Goal: Task Accomplishment & Management: Use online tool/utility

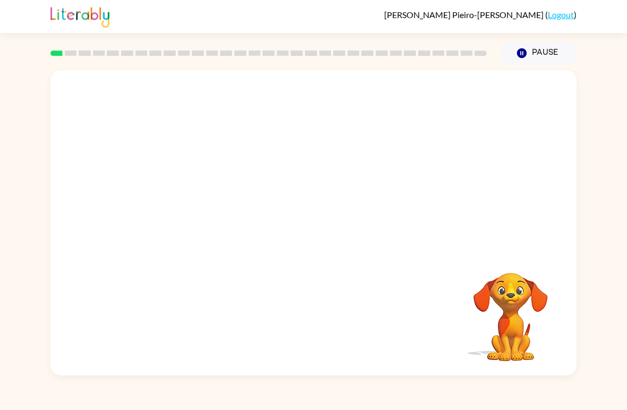
click at [285, 165] on video "Your browser must support playing .mp4 files to use Literably. Please try using…" at bounding box center [314, 160] width 526 height 180
click at [315, 230] on icon "button" at bounding box center [314, 228] width 19 height 19
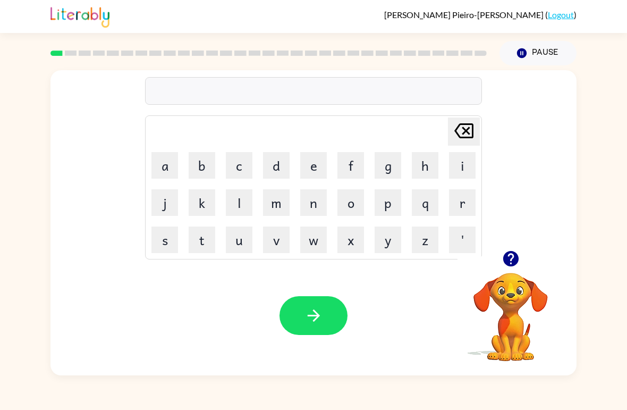
click at [198, 156] on button "b" at bounding box center [202, 165] width 27 height 27
click at [351, 202] on button "o" at bounding box center [351, 202] width 27 height 27
click at [457, 211] on button "r" at bounding box center [462, 202] width 27 height 27
click at [283, 159] on button "d" at bounding box center [276, 165] width 27 height 27
click at [314, 160] on button "e" at bounding box center [313, 165] width 27 height 27
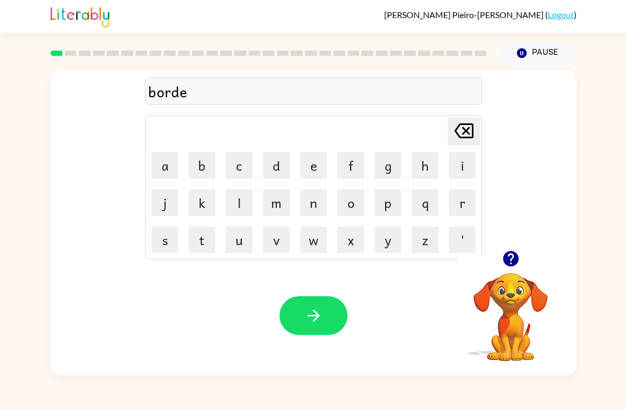
click at [466, 201] on button "r" at bounding box center [462, 202] width 27 height 27
click at [317, 319] on icon "button" at bounding box center [314, 315] width 19 height 19
click at [245, 167] on button "c" at bounding box center [239, 165] width 27 height 27
click at [356, 198] on button "o" at bounding box center [351, 202] width 27 height 27
click at [236, 240] on button "u" at bounding box center [239, 239] width 27 height 27
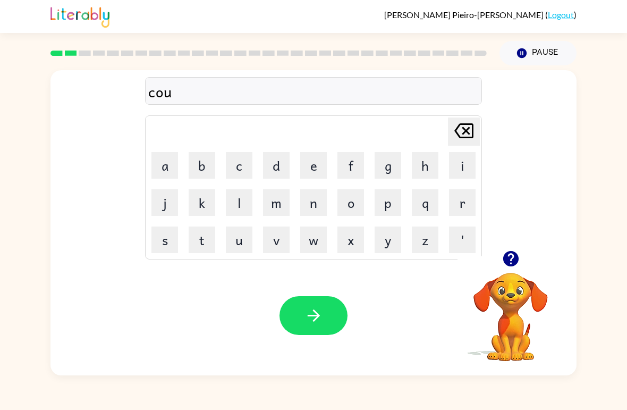
click at [310, 201] on button "n" at bounding box center [313, 202] width 27 height 27
click at [203, 240] on button "t" at bounding box center [202, 239] width 27 height 27
click at [310, 313] on icon "button" at bounding box center [314, 315] width 19 height 19
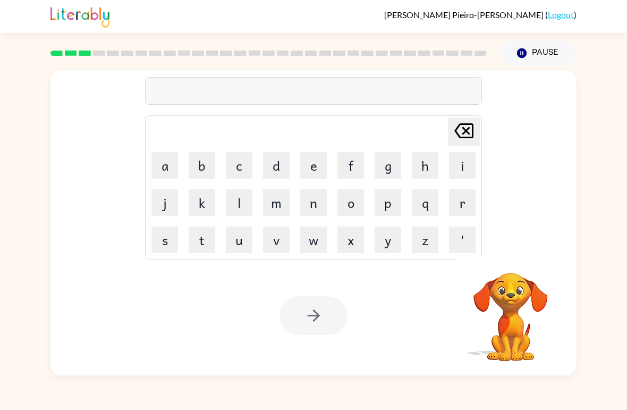
click at [237, 200] on button "l" at bounding box center [239, 202] width 27 height 27
click at [349, 201] on button "o" at bounding box center [351, 202] width 27 height 27
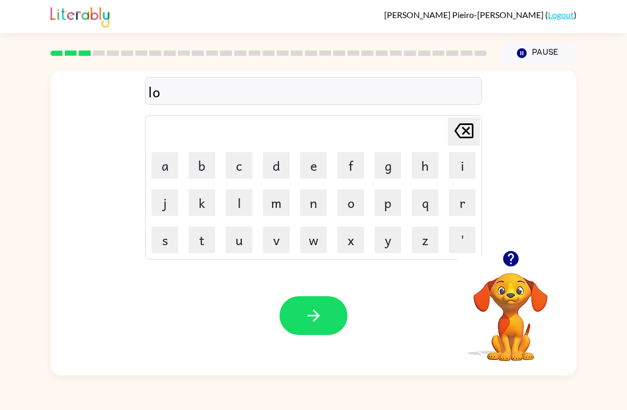
click at [242, 164] on button "c" at bounding box center [239, 165] width 27 height 27
click at [169, 155] on button "a" at bounding box center [165, 165] width 27 height 27
click at [200, 240] on button "t" at bounding box center [202, 239] width 27 height 27
click at [326, 172] on button "e" at bounding box center [313, 165] width 27 height 27
click at [319, 318] on icon "button" at bounding box center [314, 315] width 19 height 19
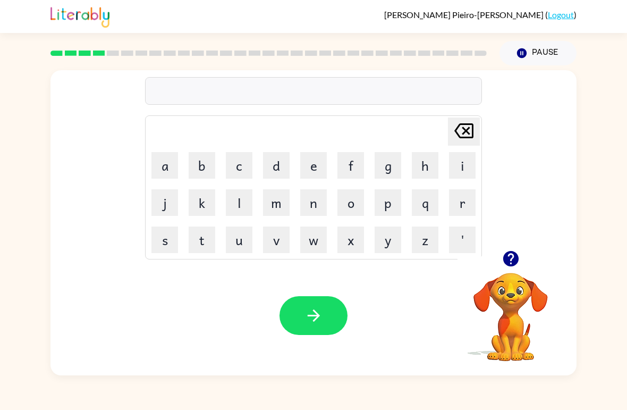
click at [203, 241] on button "t" at bounding box center [202, 239] width 27 height 27
click at [307, 243] on button "w" at bounding box center [313, 239] width 27 height 27
click at [464, 166] on button "i" at bounding box center [462, 165] width 27 height 27
click at [316, 205] on button "n" at bounding box center [313, 202] width 27 height 27
click at [314, 292] on div "Your browser must support playing .mp4 files to use Literably. Please try using…" at bounding box center [314, 316] width 526 height 120
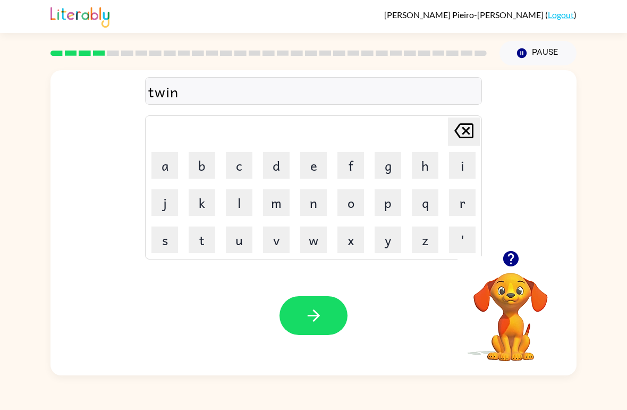
click at [318, 319] on icon "button" at bounding box center [314, 315] width 19 height 19
click at [510, 266] on icon "button" at bounding box center [510, 258] width 15 height 15
click at [494, 253] on div at bounding box center [511, 258] width 106 height 27
click at [509, 264] on icon "button" at bounding box center [510, 258] width 15 height 15
click at [305, 205] on button "n" at bounding box center [313, 202] width 27 height 27
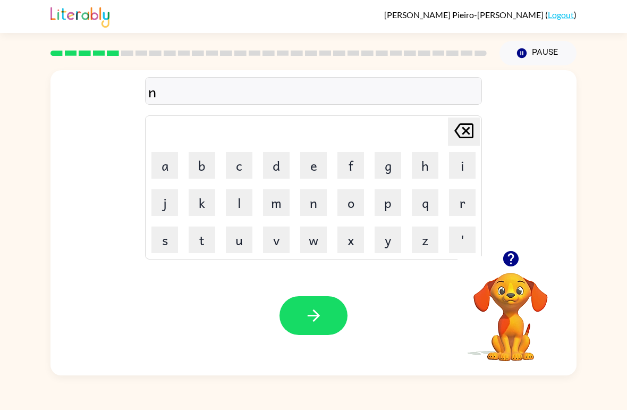
click at [348, 200] on button "o" at bounding box center [351, 202] width 27 height 27
click at [466, 133] on icon at bounding box center [464, 130] width 19 height 15
click at [516, 258] on icon "button" at bounding box center [510, 258] width 15 height 15
click at [166, 157] on button "a" at bounding box center [165, 165] width 27 height 27
click at [461, 207] on button "r" at bounding box center [462, 202] width 27 height 27
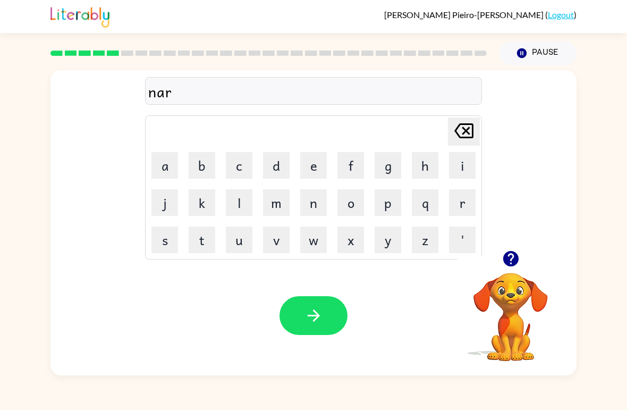
click at [344, 209] on button "o" at bounding box center [351, 202] width 27 height 27
click at [233, 199] on button "l" at bounding box center [239, 202] width 27 height 27
click at [382, 248] on button "y" at bounding box center [388, 239] width 27 height 27
click at [332, 333] on button "button" at bounding box center [314, 315] width 68 height 39
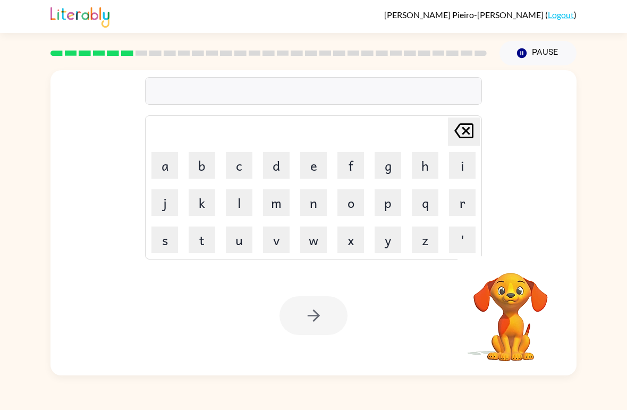
click at [206, 175] on button "b" at bounding box center [202, 165] width 27 height 27
click at [322, 163] on button "e" at bounding box center [313, 165] width 27 height 27
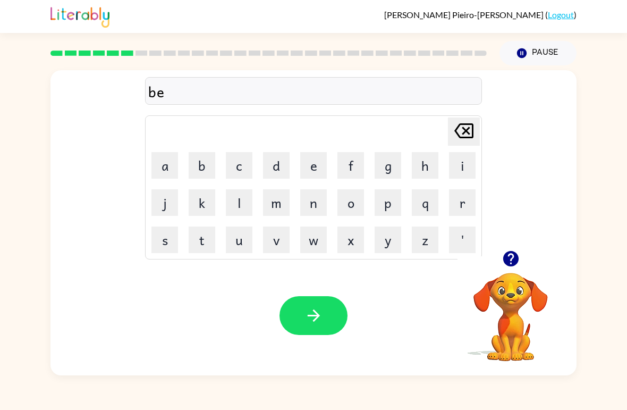
click at [426, 159] on button "h" at bounding box center [425, 165] width 27 height 27
click at [457, 162] on button "i" at bounding box center [462, 165] width 27 height 27
click at [313, 205] on button "n" at bounding box center [313, 202] width 27 height 27
click at [276, 169] on button "d" at bounding box center [276, 165] width 27 height 27
click at [318, 324] on icon "button" at bounding box center [314, 315] width 19 height 19
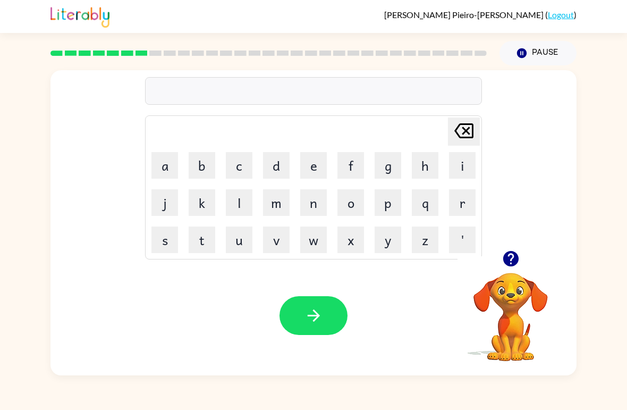
click at [198, 253] on button "t" at bounding box center [202, 239] width 27 height 27
click at [460, 202] on button "r" at bounding box center [462, 202] width 27 height 27
click at [459, 169] on button "i" at bounding box center [462, 165] width 27 height 27
click at [224, 180] on td "c" at bounding box center [239, 165] width 36 height 36
click at [237, 160] on button "c" at bounding box center [239, 165] width 27 height 27
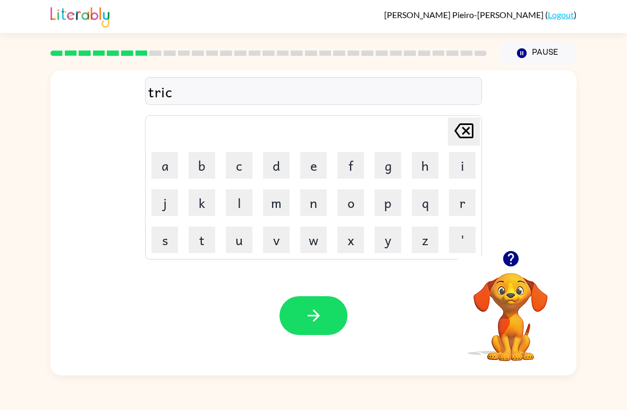
click at [199, 205] on button "k" at bounding box center [202, 202] width 27 height 27
click at [316, 167] on button "e" at bounding box center [313, 165] width 27 height 27
click at [453, 139] on icon "[PERSON_NAME] last character input" at bounding box center [464, 131] width 26 height 26
click at [236, 200] on button "l" at bounding box center [239, 202] width 27 height 27
click at [326, 166] on button "e" at bounding box center [313, 165] width 27 height 27
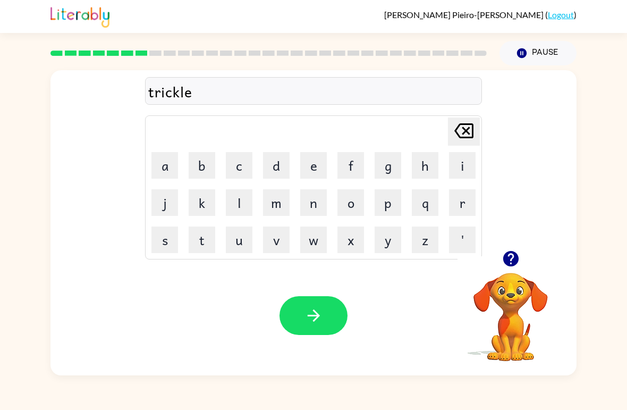
click at [329, 307] on button "button" at bounding box center [314, 315] width 68 height 39
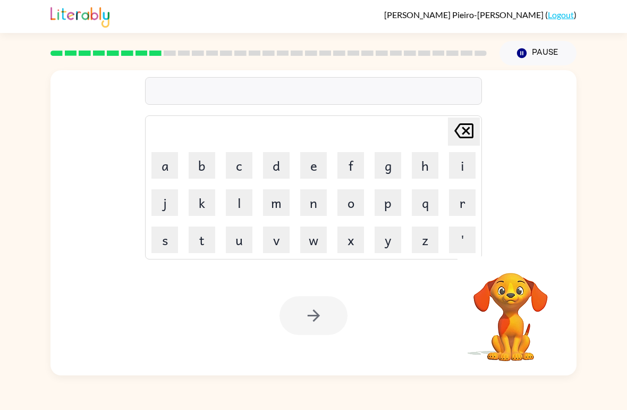
click at [280, 203] on button "m" at bounding box center [276, 202] width 27 height 27
click at [457, 165] on button "i" at bounding box center [462, 165] width 27 height 27
click at [463, 212] on button "r" at bounding box center [462, 202] width 27 height 27
click at [467, 166] on button "i" at bounding box center [462, 165] width 27 height 27
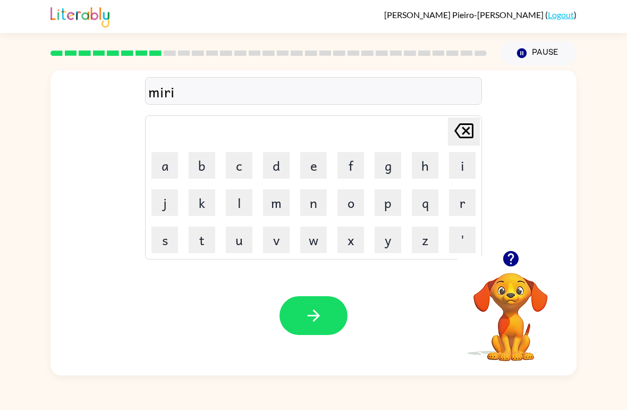
click at [243, 171] on button "c" at bounding box center [239, 165] width 27 height 27
click at [176, 152] on button "a" at bounding box center [165, 165] width 27 height 27
click at [243, 208] on button "l" at bounding box center [239, 202] width 27 height 27
click at [330, 315] on button "button" at bounding box center [314, 315] width 68 height 39
click at [318, 209] on button "n" at bounding box center [313, 202] width 27 height 27
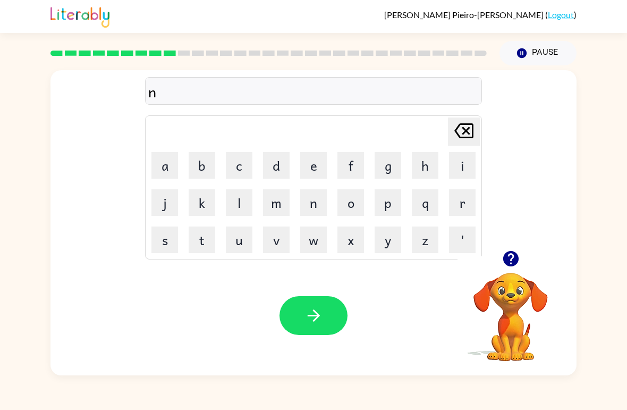
click at [463, 164] on button "i" at bounding box center [462, 165] width 27 height 27
click at [277, 215] on button "m" at bounding box center [276, 202] width 27 height 27
click at [200, 157] on button "b" at bounding box center [202, 165] width 27 height 27
click at [241, 199] on button "l" at bounding box center [239, 202] width 27 height 27
click at [314, 167] on button "e" at bounding box center [313, 165] width 27 height 27
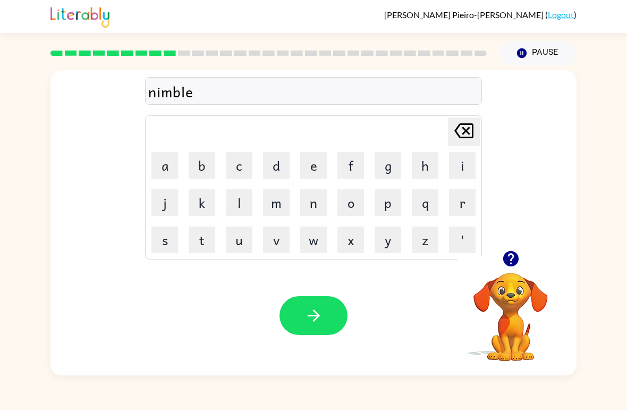
click at [326, 310] on button "button" at bounding box center [314, 315] width 68 height 39
click at [240, 246] on button "u" at bounding box center [239, 239] width 27 height 27
click at [315, 211] on button "n" at bounding box center [313, 202] width 27 height 27
click at [355, 162] on button "f" at bounding box center [351, 165] width 27 height 27
click at [355, 200] on button "o" at bounding box center [351, 202] width 27 height 27
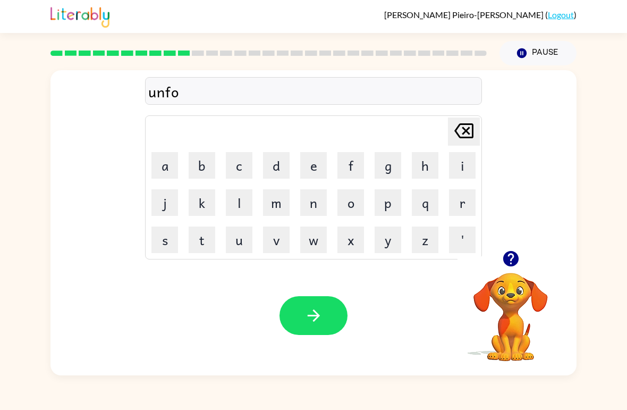
click at [246, 206] on button "l" at bounding box center [239, 202] width 27 height 27
click at [274, 174] on button "d" at bounding box center [276, 165] width 27 height 27
click at [326, 323] on button "button" at bounding box center [314, 315] width 68 height 39
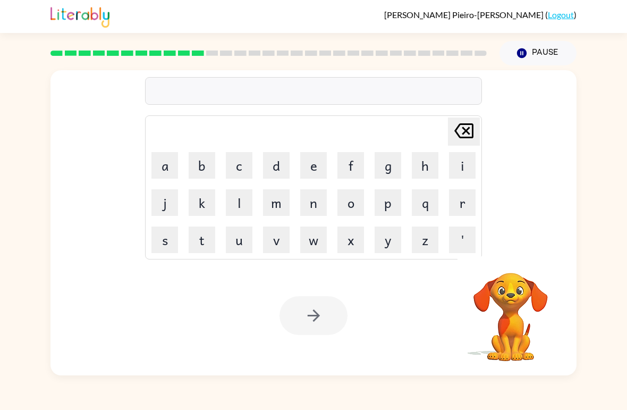
click at [274, 233] on button "v" at bounding box center [276, 239] width 27 height 27
click at [351, 207] on button "o" at bounding box center [351, 202] width 27 height 27
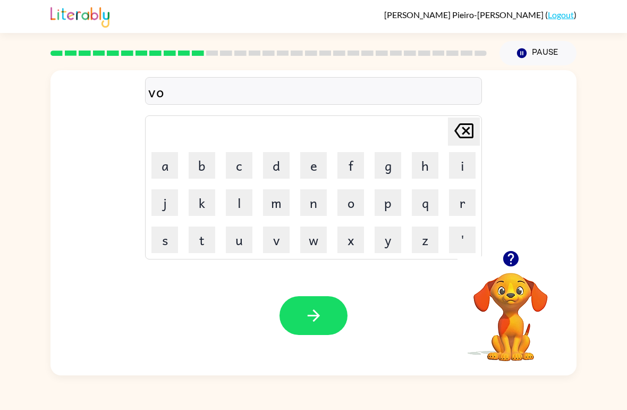
click at [206, 233] on button "t" at bounding box center [202, 239] width 27 height 27
click at [313, 174] on button "e" at bounding box center [313, 165] width 27 height 27
click at [327, 319] on button "button" at bounding box center [314, 315] width 68 height 39
click at [197, 166] on button "b" at bounding box center [202, 165] width 27 height 27
click at [310, 164] on button "e" at bounding box center [313, 165] width 27 height 27
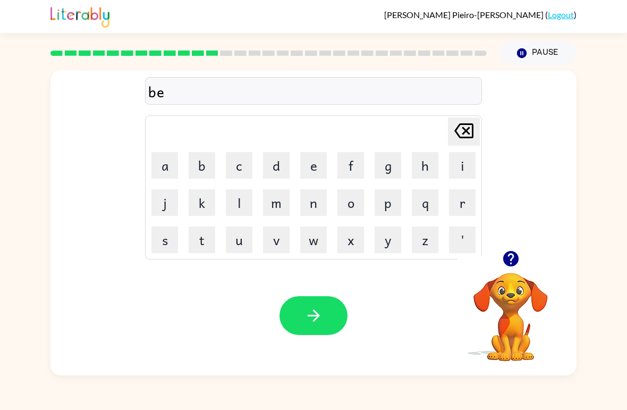
click at [277, 168] on button "d" at bounding box center [276, 165] width 27 height 27
click at [197, 240] on button "t" at bounding box center [202, 239] width 27 height 27
click at [451, 166] on button "i" at bounding box center [462, 165] width 27 height 27
click at [275, 205] on button "m" at bounding box center [276, 202] width 27 height 27
click at [312, 173] on button "e" at bounding box center [313, 165] width 27 height 27
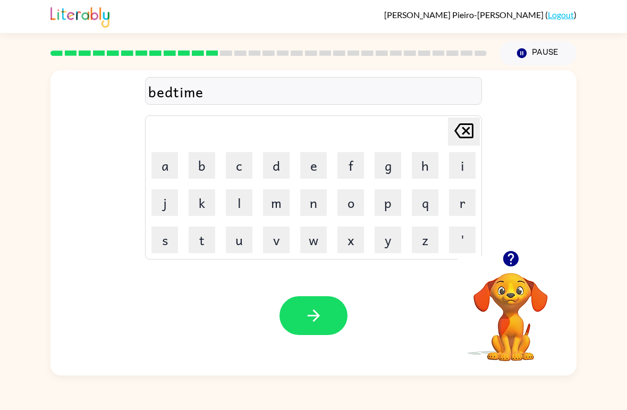
click at [312, 324] on icon "button" at bounding box center [314, 315] width 19 height 19
click at [351, 167] on button "f" at bounding box center [351, 165] width 27 height 27
click at [461, 157] on button "i" at bounding box center [462, 165] width 27 height 27
click at [208, 241] on button "t" at bounding box center [202, 239] width 27 height 27
click at [208, 240] on button "t" at bounding box center [202, 239] width 27 height 27
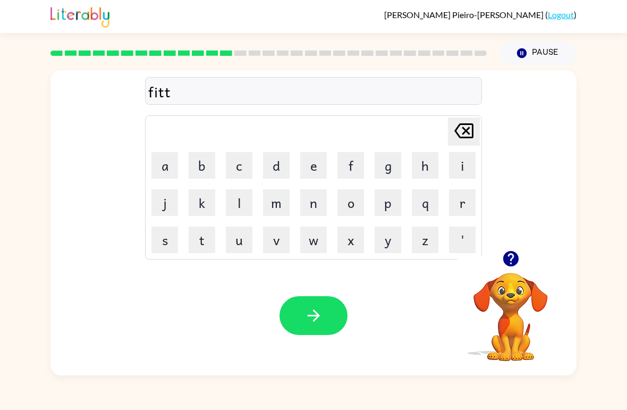
click at [310, 212] on button "n" at bounding box center [313, 202] width 27 height 27
click at [315, 163] on button "e" at bounding box center [313, 165] width 27 height 27
click at [174, 242] on button "s" at bounding box center [165, 239] width 27 height 27
click at [469, 127] on icon "[PERSON_NAME] last character input" at bounding box center [464, 131] width 26 height 26
click at [469, 126] on icon "[PERSON_NAME] last character input" at bounding box center [464, 131] width 26 height 26
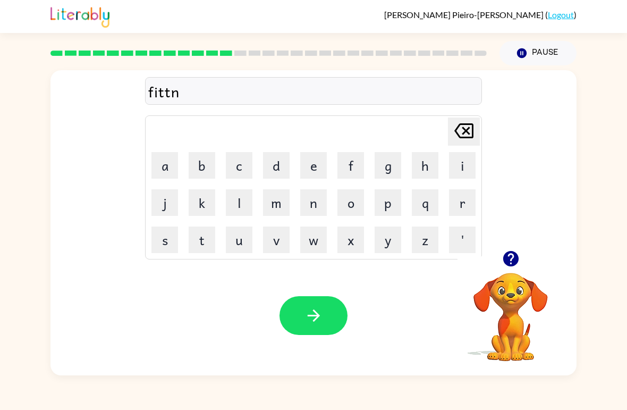
click at [472, 143] on icon "[PERSON_NAME] last character input" at bounding box center [464, 131] width 26 height 26
click at [472, 142] on icon "[PERSON_NAME] last character input" at bounding box center [464, 131] width 26 height 26
click at [307, 206] on button "n" at bounding box center [313, 202] width 27 height 27
click at [306, 206] on button "n" at bounding box center [313, 202] width 27 height 27
click at [319, 160] on button "e" at bounding box center [313, 165] width 27 height 27
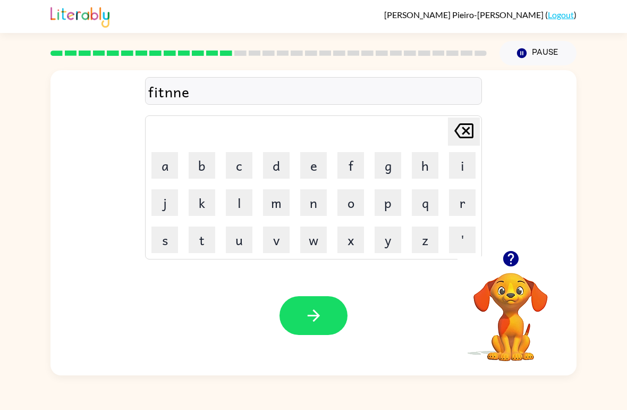
click at [166, 245] on button "s" at bounding box center [165, 239] width 27 height 27
click at [453, 144] on div "[PERSON_NAME] last character input" at bounding box center [464, 131] width 26 height 27
click at [476, 130] on icon "[PERSON_NAME] last character input" at bounding box center [464, 131] width 26 height 26
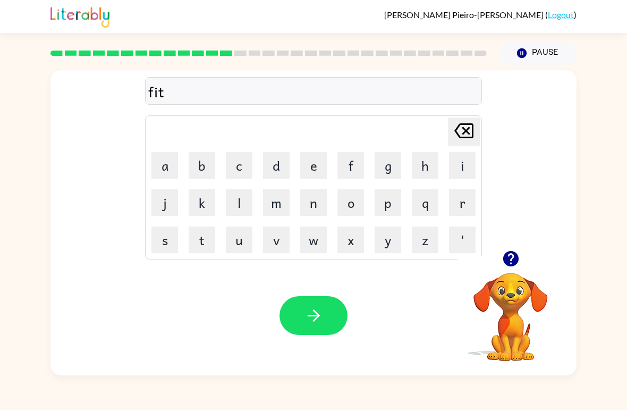
click at [206, 249] on button "t" at bounding box center [202, 239] width 27 height 27
click at [304, 208] on button "n" at bounding box center [313, 202] width 27 height 27
click at [313, 167] on button "e" at bounding box center [313, 165] width 27 height 27
click at [162, 241] on button "s" at bounding box center [165, 239] width 27 height 27
click at [323, 314] on icon "button" at bounding box center [314, 315] width 19 height 19
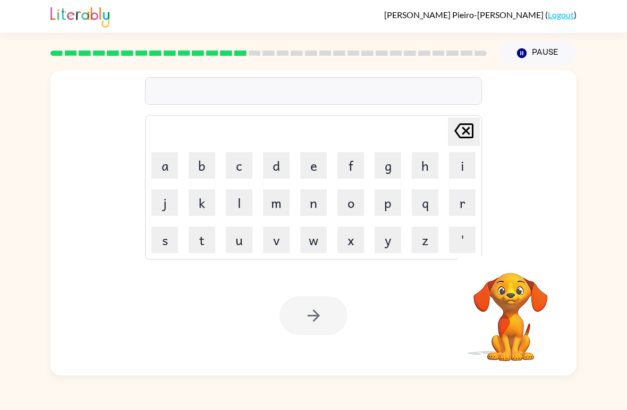
click at [276, 164] on button "d" at bounding box center [276, 165] width 27 height 27
click at [325, 169] on button "e" at bounding box center [313, 165] width 27 height 27
click at [234, 206] on button "l" at bounding box center [239, 202] width 27 height 27
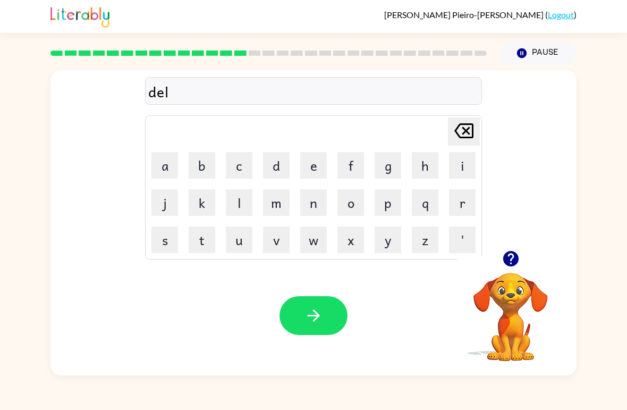
click at [158, 158] on button "a" at bounding box center [165, 165] width 27 height 27
click at [389, 234] on button "y" at bounding box center [388, 239] width 27 height 27
click at [315, 321] on icon "button" at bounding box center [313, 315] width 12 height 12
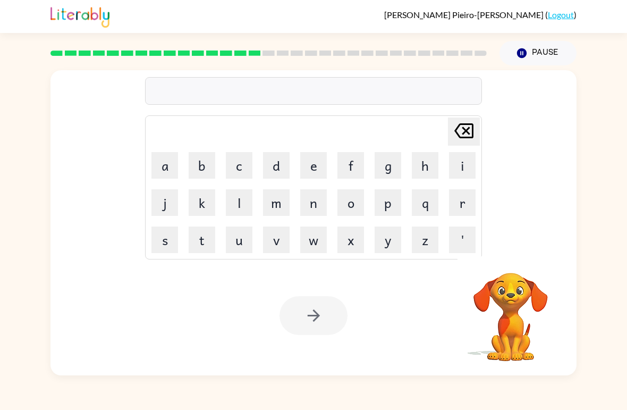
click at [204, 243] on button "t" at bounding box center [202, 239] width 27 height 27
click at [318, 162] on button "e" at bounding box center [313, 165] width 27 height 27
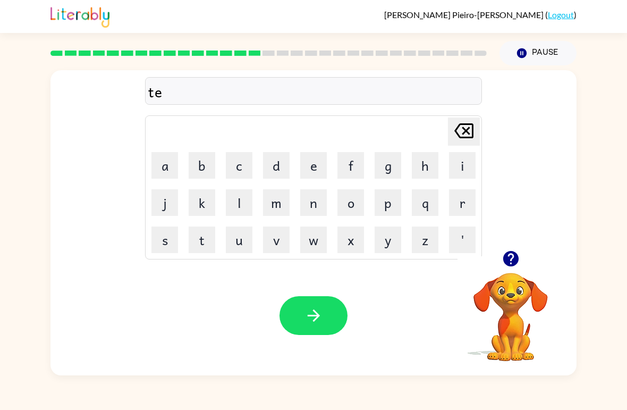
click at [475, 202] on button "r" at bounding box center [462, 202] width 27 height 27
click at [281, 203] on button "m" at bounding box center [276, 202] width 27 height 27
click at [303, 316] on button "button" at bounding box center [314, 315] width 68 height 39
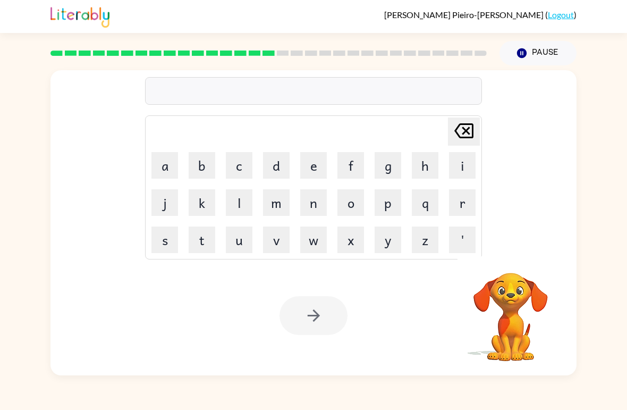
click at [164, 239] on button "s" at bounding box center [165, 239] width 27 height 27
click at [310, 163] on button "e" at bounding box center [313, 165] width 27 height 27
click at [203, 245] on button "t" at bounding box center [202, 239] width 27 height 27
click at [331, 319] on div at bounding box center [314, 315] width 68 height 39
click at [325, 317] on div at bounding box center [314, 315] width 68 height 39
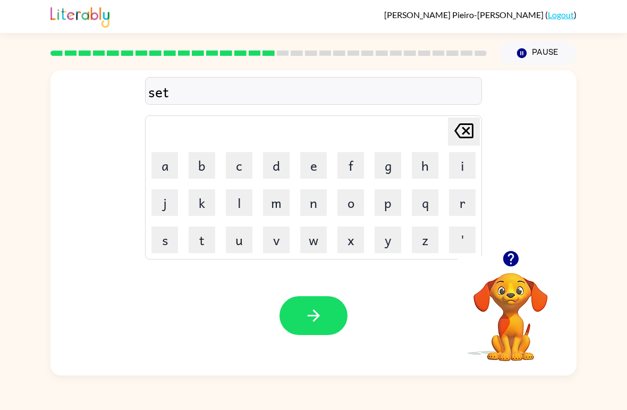
click at [327, 321] on button "button" at bounding box center [314, 315] width 68 height 39
click at [327, 316] on div at bounding box center [314, 315] width 68 height 39
click at [199, 159] on button "b" at bounding box center [202, 165] width 27 height 27
click at [466, 198] on button "r" at bounding box center [462, 202] width 27 height 27
click at [464, 163] on button "i" at bounding box center [462, 165] width 27 height 27
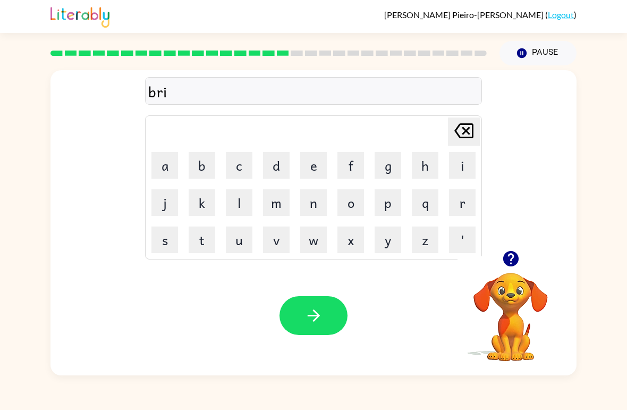
click at [278, 194] on button "m" at bounding box center [276, 202] width 27 height 27
click at [460, 166] on button "i" at bounding box center [462, 165] width 27 height 27
click at [309, 206] on button "n" at bounding box center [313, 202] width 27 height 27
click at [371, 170] on td "g" at bounding box center [388, 165] width 36 height 36
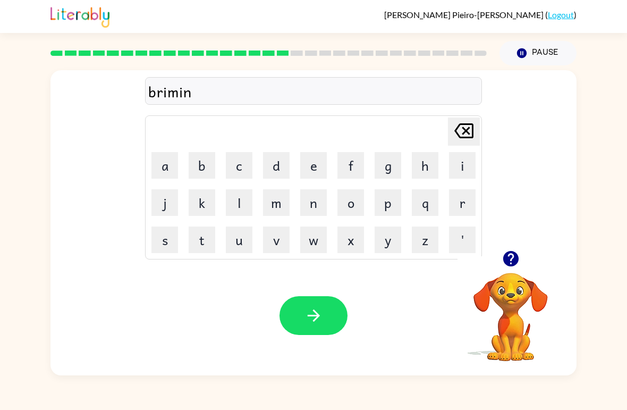
click at [384, 174] on button "g" at bounding box center [388, 165] width 27 height 27
click at [309, 314] on icon "button" at bounding box center [314, 315] width 19 height 19
click at [390, 200] on button "p" at bounding box center [388, 202] width 27 height 27
click at [231, 198] on button "l" at bounding box center [239, 202] width 27 height 27
click at [166, 167] on button "a" at bounding box center [165, 165] width 27 height 27
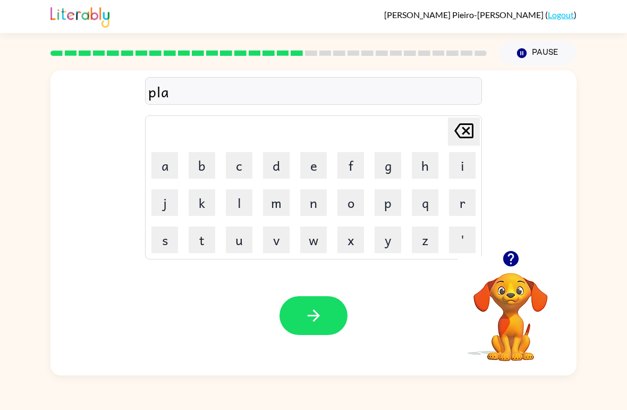
click at [165, 240] on button "s" at bounding box center [165, 239] width 27 height 27
click at [200, 247] on button "t" at bounding box center [202, 239] width 27 height 27
click at [464, 163] on button "i" at bounding box center [462, 165] width 27 height 27
click at [245, 167] on button "c" at bounding box center [239, 165] width 27 height 27
click at [319, 305] on button "button" at bounding box center [314, 315] width 68 height 39
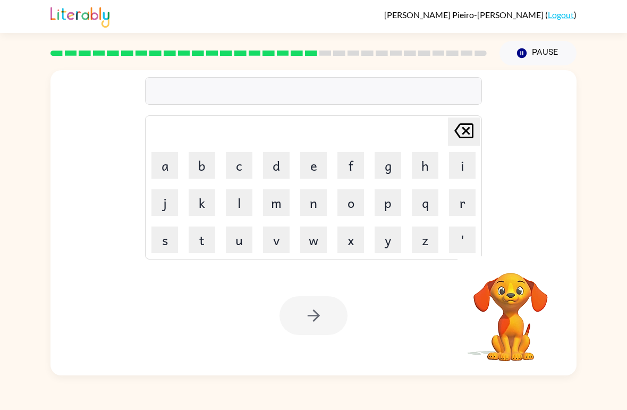
click at [277, 169] on button "d" at bounding box center [276, 165] width 27 height 27
click at [315, 159] on button "e" at bounding box center [313, 165] width 27 height 27
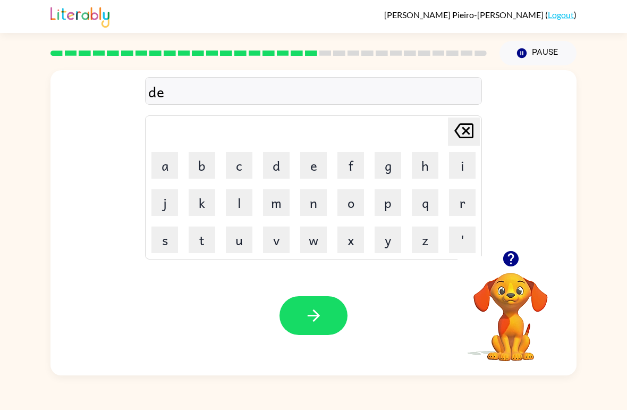
click at [163, 240] on button "s" at bounding box center [165, 239] width 27 height 27
click at [391, 206] on button "p" at bounding box center [388, 202] width 27 height 27
click at [243, 206] on button "l" at bounding box center [239, 202] width 27 height 27
click at [166, 165] on button "a" at bounding box center [165, 165] width 27 height 27
click at [377, 243] on button "y" at bounding box center [388, 239] width 27 height 27
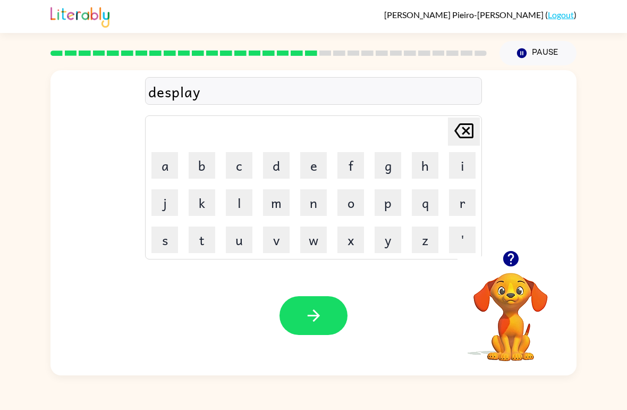
click at [330, 319] on button "button" at bounding box center [314, 315] width 68 height 39
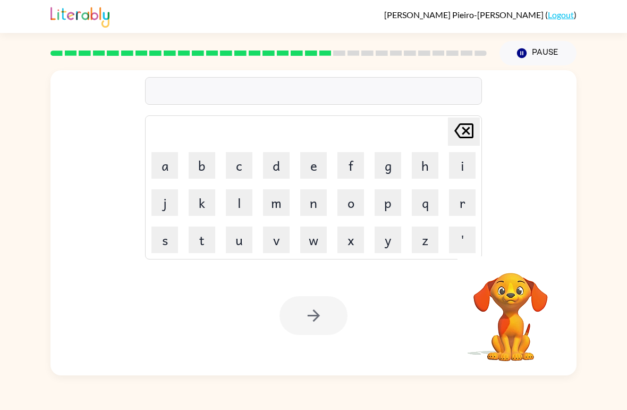
click at [267, 166] on button "d" at bounding box center [276, 165] width 27 height 27
click at [233, 248] on button "u" at bounding box center [239, 239] width 27 height 27
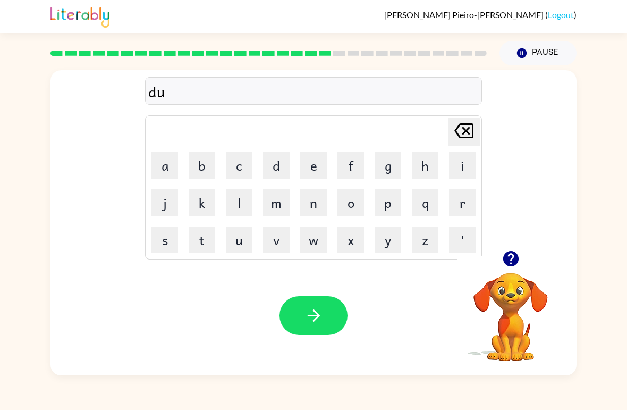
click at [159, 239] on button "s" at bounding box center [165, 239] width 27 height 27
click at [213, 245] on button "t" at bounding box center [202, 239] width 27 height 27
click at [311, 169] on button "e" at bounding box center [313, 165] width 27 height 27
click at [272, 168] on button "d" at bounding box center [276, 165] width 27 height 27
click at [315, 313] on icon "button" at bounding box center [313, 315] width 12 height 12
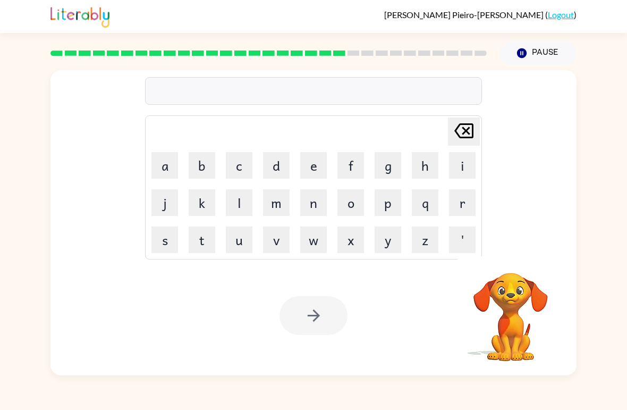
click at [163, 251] on button "s" at bounding box center [165, 239] width 27 height 27
click at [310, 158] on button "e" at bounding box center [313, 165] width 27 height 27
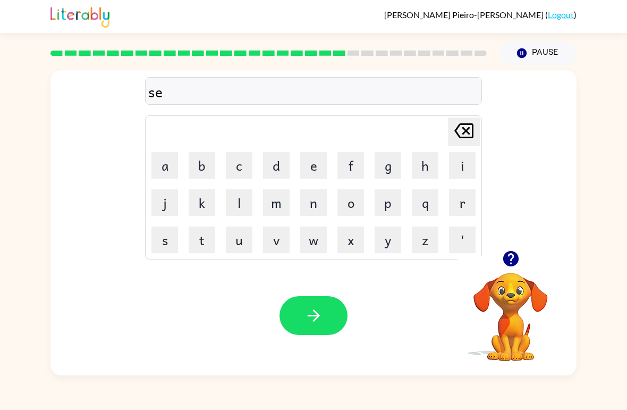
click at [307, 206] on button "n" at bounding box center [313, 202] width 27 height 27
click at [207, 242] on button "t" at bounding box center [202, 239] width 27 height 27
click at [310, 164] on button "e" at bounding box center [313, 165] width 27 height 27
click at [391, 202] on button "p" at bounding box center [388, 202] width 27 height 27
click at [461, 163] on button "i" at bounding box center [462, 165] width 27 height 27
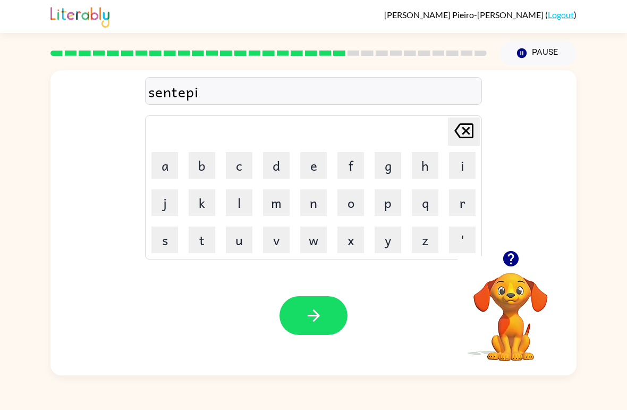
click at [275, 165] on button "d" at bounding box center [276, 165] width 27 height 27
click at [317, 292] on div "Your browser must support playing .mp4 files to use Literably. Please try using…" at bounding box center [314, 316] width 526 height 120
click at [305, 316] on icon "button" at bounding box center [314, 315] width 19 height 19
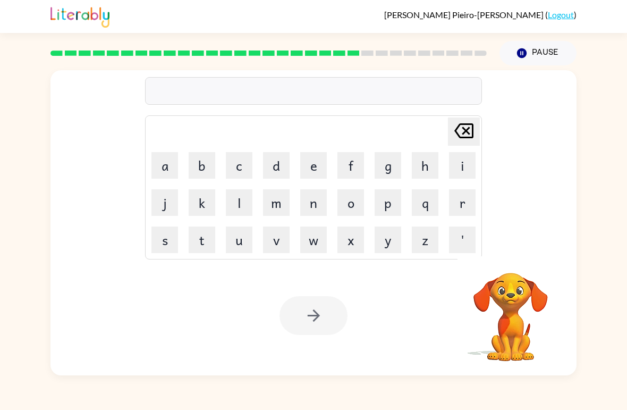
click at [461, 204] on button "r" at bounding box center [462, 202] width 27 height 27
click at [174, 167] on button "a" at bounding box center [165, 165] width 27 height 27
click at [457, 155] on button "i" at bounding box center [462, 165] width 27 height 27
click at [316, 201] on button "n" at bounding box center [313, 202] width 27 height 27
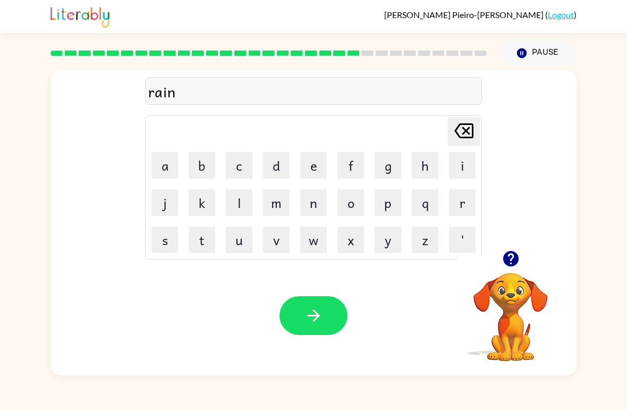
click at [242, 170] on button "c" at bounding box center [239, 165] width 27 height 27
click at [354, 204] on button "o" at bounding box center [351, 202] width 27 height 27
click at [177, 162] on button "a" at bounding box center [165, 165] width 27 height 27
click at [200, 245] on button "t" at bounding box center [202, 239] width 27 height 27
click at [313, 302] on button "button" at bounding box center [314, 315] width 68 height 39
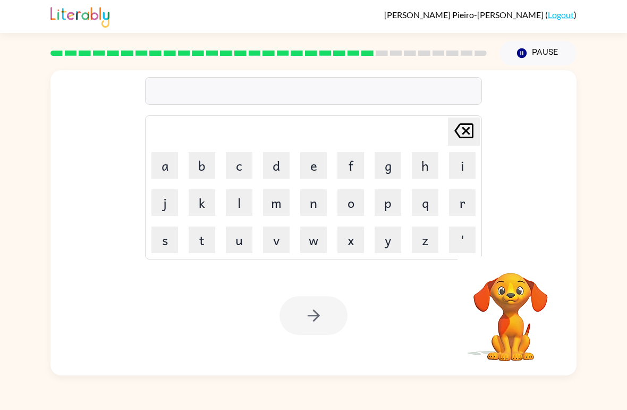
click at [275, 204] on button "m" at bounding box center [276, 202] width 27 height 27
click at [175, 166] on button "a" at bounding box center [165, 165] width 27 height 27
click at [469, 199] on button "r" at bounding box center [462, 202] width 27 height 27
click at [242, 160] on button "c" at bounding box center [239, 165] width 27 height 27
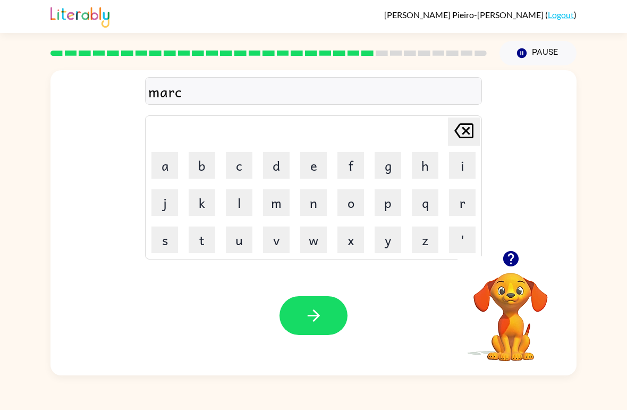
click at [325, 157] on button "e" at bounding box center [313, 165] width 27 height 27
click at [454, 201] on button "r" at bounding box center [462, 202] width 27 height 27
click at [319, 329] on button "button" at bounding box center [314, 315] width 68 height 39
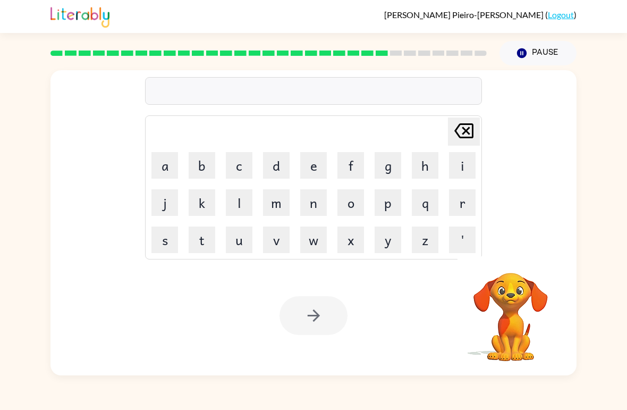
click at [165, 164] on button "a" at bounding box center [165, 165] width 27 height 27
click at [276, 163] on button "d" at bounding box center [276, 165] width 27 height 27
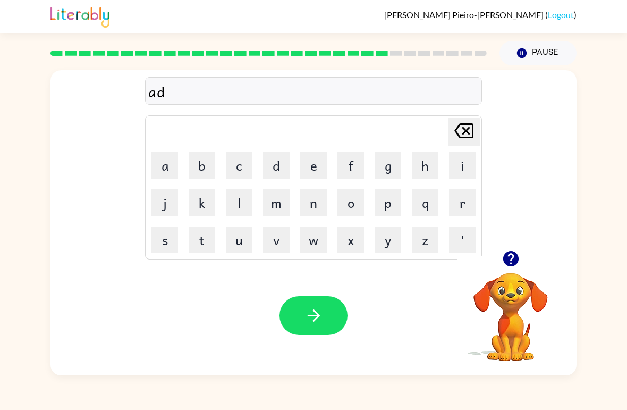
click at [275, 241] on button "v" at bounding box center [276, 239] width 27 height 27
click at [167, 162] on button "a" at bounding box center [165, 165] width 27 height 27
click at [313, 209] on button "n" at bounding box center [313, 202] width 27 height 27
click at [244, 176] on button "c" at bounding box center [239, 165] width 27 height 27
click at [446, 171] on td "i" at bounding box center [462, 165] width 36 height 36
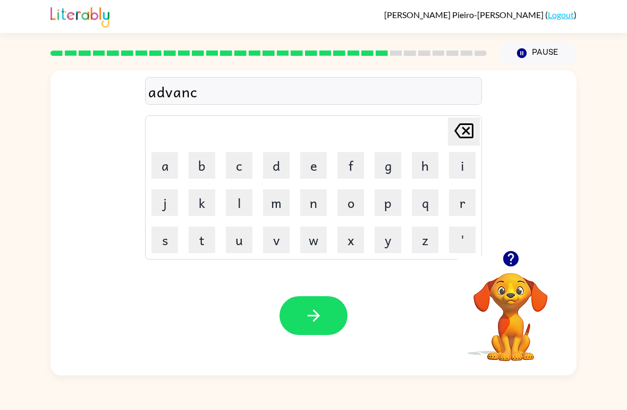
click at [314, 210] on button "n" at bounding box center [313, 202] width 27 height 27
click at [391, 166] on button "g" at bounding box center [388, 165] width 27 height 27
click at [470, 131] on icon "[PERSON_NAME] last character input" at bounding box center [464, 131] width 26 height 26
click at [467, 171] on button "i" at bounding box center [462, 165] width 27 height 27
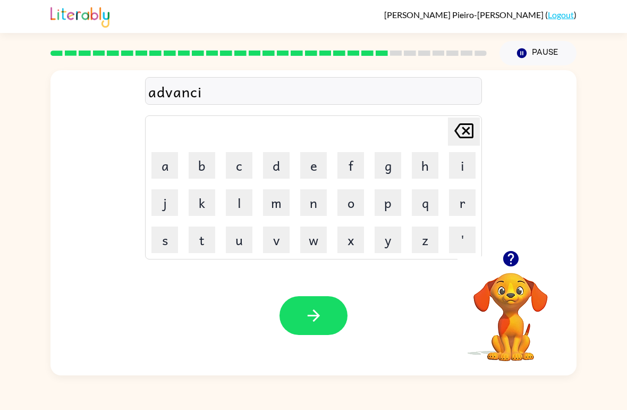
click at [323, 204] on button "n" at bounding box center [313, 202] width 27 height 27
click at [391, 174] on button "g" at bounding box center [388, 165] width 27 height 27
click at [313, 310] on icon "button" at bounding box center [314, 315] width 19 height 19
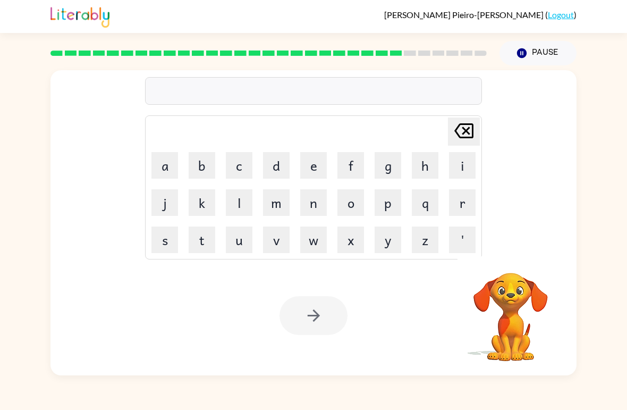
click at [390, 170] on button "g" at bounding box center [388, 165] width 27 height 27
click at [346, 205] on button "o" at bounding box center [351, 202] width 27 height 27
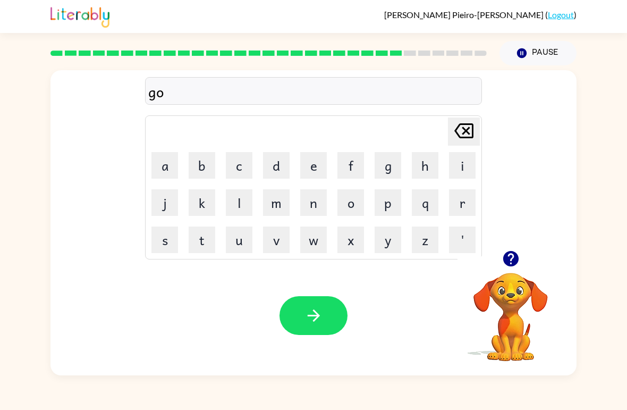
click at [201, 171] on button "b" at bounding box center [202, 165] width 27 height 27
click at [245, 204] on button "l" at bounding box center [239, 202] width 27 height 27
click at [452, 160] on button "i" at bounding box center [462, 165] width 27 height 27
click at [305, 213] on button "n" at bounding box center [313, 202] width 27 height 27
click at [303, 313] on button "button" at bounding box center [314, 315] width 68 height 39
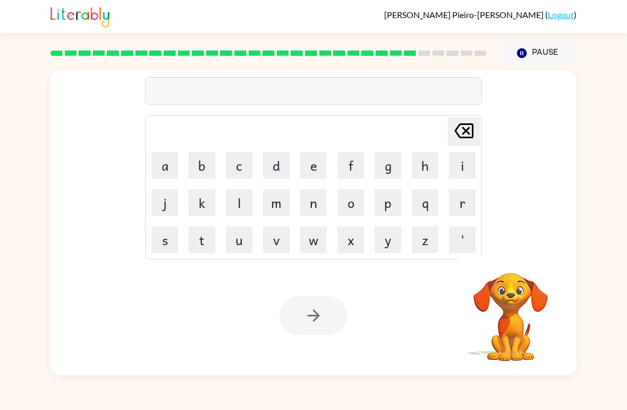
click at [393, 158] on button "g" at bounding box center [388, 165] width 27 height 27
click at [351, 206] on button "o" at bounding box center [351, 202] width 27 height 27
click at [277, 242] on button "v" at bounding box center [276, 239] width 27 height 27
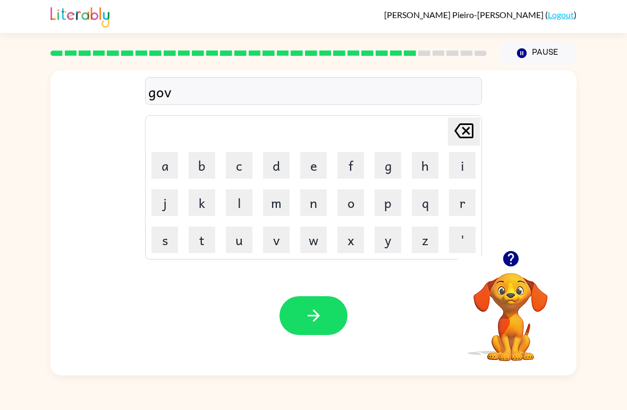
click at [326, 164] on button "e" at bounding box center [313, 165] width 27 height 27
click at [458, 203] on button "r" at bounding box center [462, 202] width 27 height 27
click at [278, 210] on button "m" at bounding box center [276, 202] width 27 height 27
click at [313, 160] on button "e" at bounding box center [313, 165] width 27 height 27
click at [312, 203] on button "n" at bounding box center [313, 202] width 27 height 27
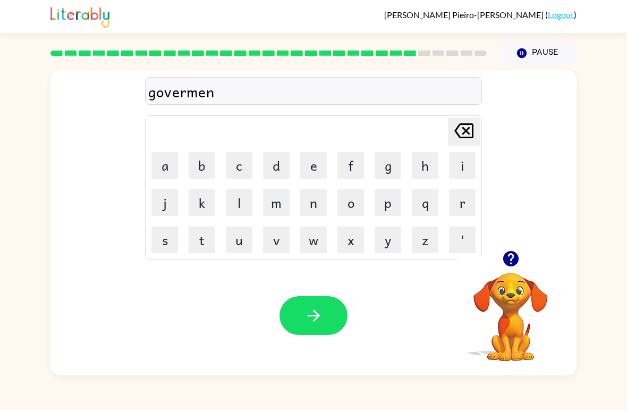
click at [204, 243] on button "t" at bounding box center [202, 239] width 27 height 27
click at [312, 318] on icon "button" at bounding box center [314, 315] width 19 height 19
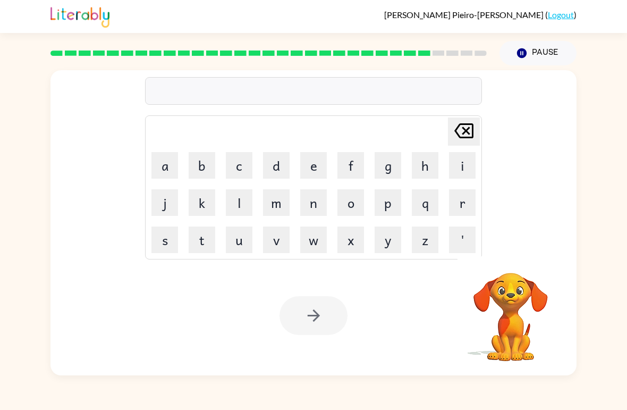
click at [159, 241] on button "s" at bounding box center [165, 239] width 27 height 27
click at [197, 235] on button "t" at bounding box center [202, 239] width 27 height 27
click at [466, 192] on button "r" at bounding box center [462, 202] width 27 height 27
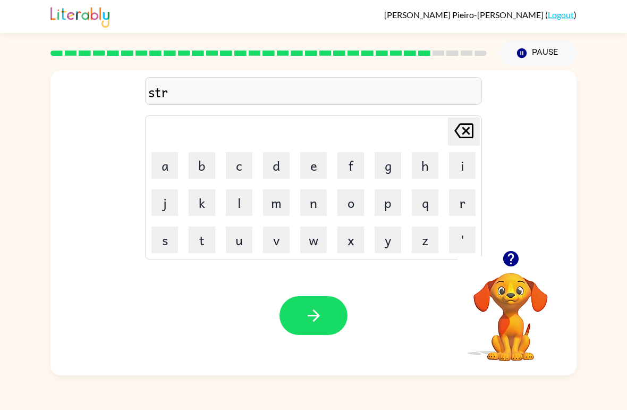
click at [167, 162] on button "a" at bounding box center [165, 165] width 27 height 27
click at [458, 172] on button "i" at bounding box center [462, 165] width 27 height 27
click at [323, 200] on button "n" at bounding box center [313, 202] width 27 height 27
click at [316, 313] on icon "button" at bounding box center [313, 315] width 12 height 12
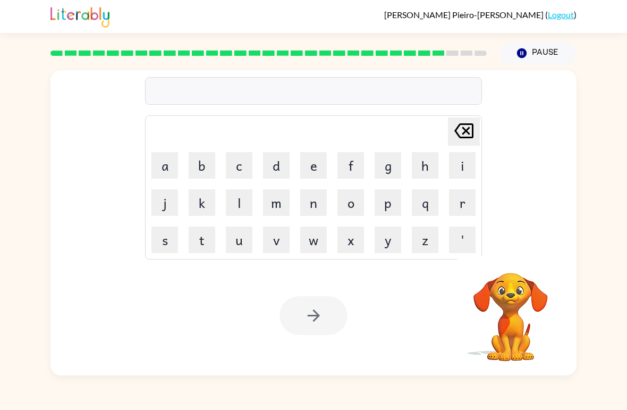
click at [166, 229] on button "s" at bounding box center [165, 239] width 27 height 27
click at [417, 171] on button "h" at bounding box center [425, 165] width 27 height 27
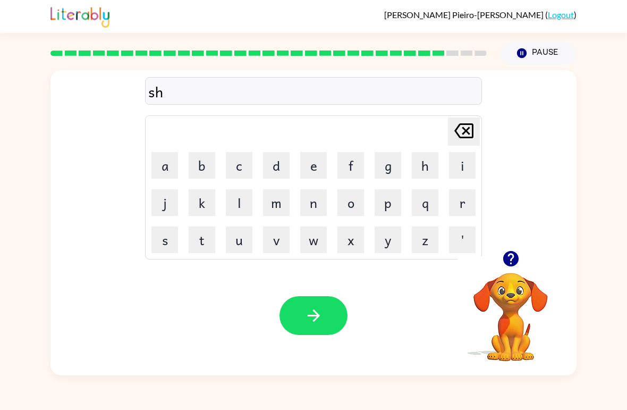
click at [170, 162] on button "a" at bounding box center [165, 165] width 27 height 27
click at [390, 193] on button "p" at bounding box center [388, 202] width 27 height 27
click at [310, 167] on button "e" at bounding box center [313, 165] width 27 height 27
click at [311, 301] on button "button" at bounding box center [314, 315] width 68 height 39
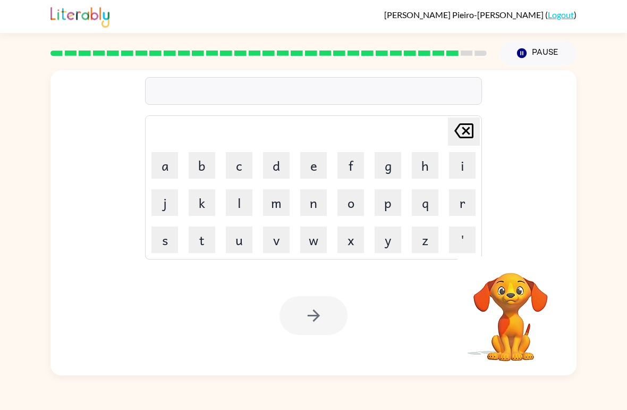
click at [318, 169] on button "e" at bounding box center [313, 165] width 27 height 27
click at [342, 252] on button "x" at bounding box center [351, 239] width 27 height 27
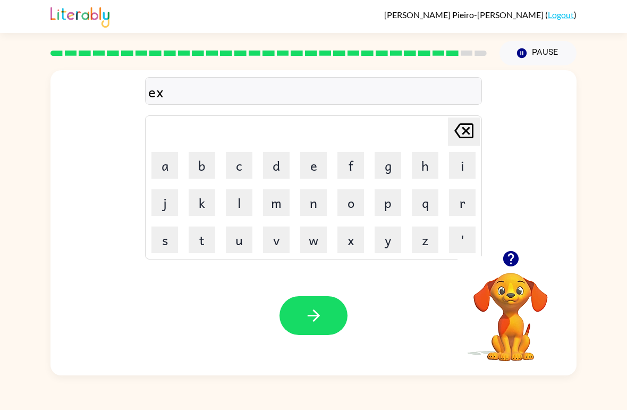
click at [312, 169] on button "e" at bounding box center [313, 165] width 27 height 27
click at [242, 204] on button "l" at bounding box center [239, 202] width 27 height 27
click at [306, 166] on button "e" at bounding box center [313, 165] width 27 height 27
click at [307, 208] on button "n" at bounding box center [313, 202] width 27 height 27
click at [199, 234] on button "t" at bounding box center [202, 239] width 27 height 27
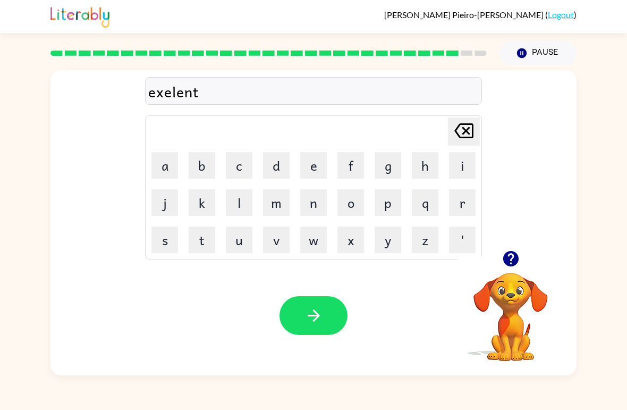
click at [313, 310] on icon "button" at bounding box center [314, 315] width 19 height 19
click at [164, 215] on button "j" at bounding box center [165, 202] width 27 height 27
click at [460, 168] on button "i" at bounding box center [462, 165] width 27 height 27
click at [175, 166] on button "a" at bounding box center [165, 165] width 27 height 27
click at [242, 198] on button "l" at bounding box center [239, 202] width 27 height 27
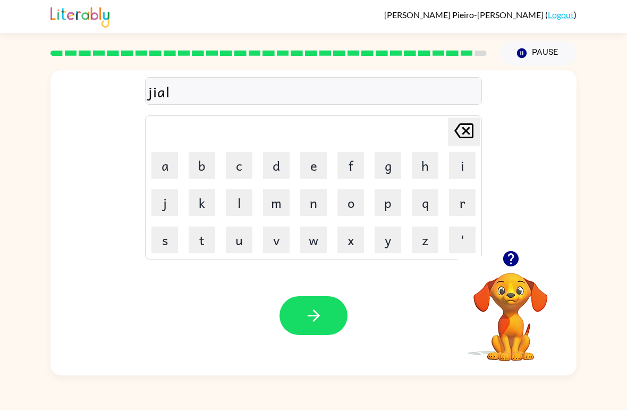
click at [467, 141] on icon "[PERSON_NAME] last character input" at bounding box center [464, 131] width 26 height 26
click at [467, 140] on icon "[PERSON_NAME] last character input" at bounding box center [464, 131] width 26 height 26
click at [464, 139] on icon "[PERSON_NAME] last character input" at bounding box center [464, 131] width 26 height 26
click at [161, 170] on button "a" at bounding box center [165, 165] width 27 height 27
click at [455, 157] on button "i" at bounding box center [462, 165] width 27 height 27
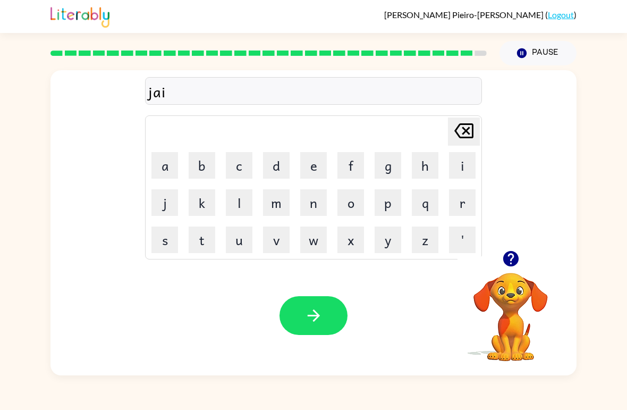
click at [226, 205] on button "l" at bounding box center [239, 202] width 27 height 27
click at [198, 169] on button "b" at bounding box center [202, 165] width 27 height 27
click at [516, 271] on button "button" at bounding box center [511, 258] width 27 height 27
click at [510, 262] on video "Your browser must support playing .mp4 files to use Literably. Please try using…" at bounding box center [511, 309] width 106 height 106
click at [458, 136] on icon at bounding box center [464, 130] width 19 height 15
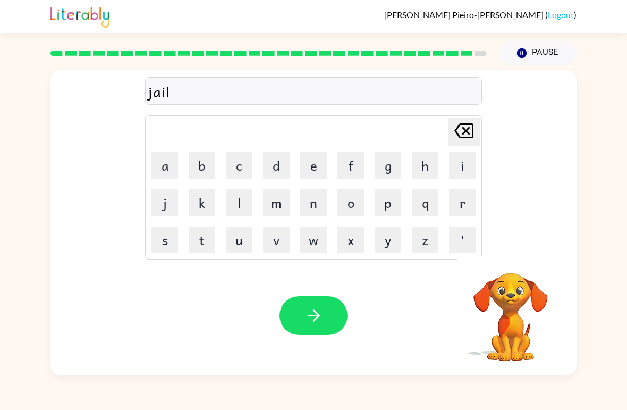
click at [457, 136] on icon "[PERSON_NAME] last character input" at bounding box center [464, 131] width 26 height 26
click at [464, 141] on icon "[PERSON_NAME] last character input" at bounding box center [464, 131] width 26 height 26
click at [466, 134] on icon "[PERSON_NAME] last character input" at bounding box center [464, 131] width 26 height 26
click at [309, 165] on button "e" at bounding box center [313, 165] width 27 height 27
click at [241, 212] on button "l" at bounding box center [239, 202] width 27 height 27
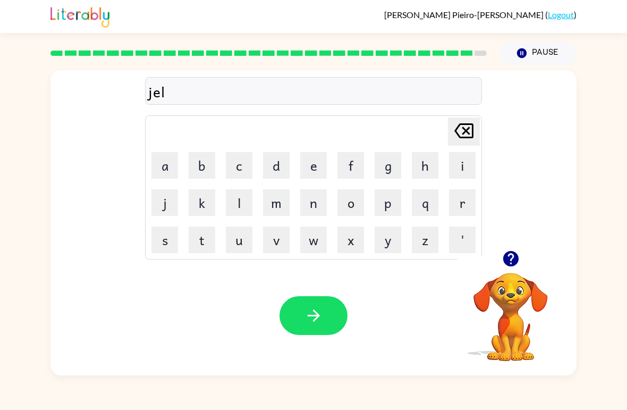
click at [512, 271] on button "button" at bounding box center [511, 258] width 27 height 27
click at [204, 177] on button "b" at bounding box center [202, 165] width 27 height 27
click at [459, 197] on button "r" at bounding box center [462, 202] width 27 height 27
click at [176, 156] on button "a" at bounding box center [165, 165] width 27 height 27
click at [311, 155] on button "e" at bounding box center [313, 165] width 27 height 27
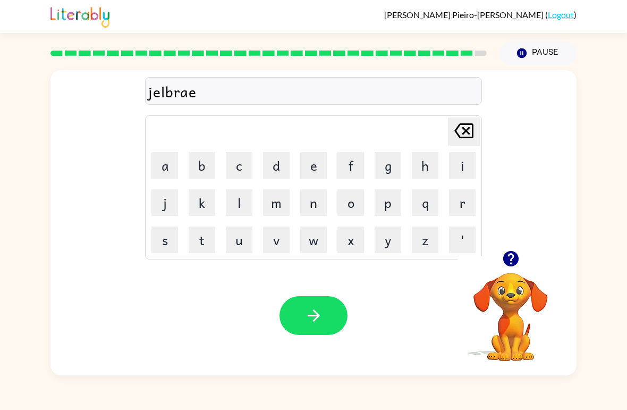
click at [207, 199] on button "k" at bounding box center [202, 202] width 27 height 27
click at [310, 153] on button "e" at bounding box center [313, 165] width 27 height 27
click at [462, 196] on button "r" at bounding box center [462, 202] width 27 height 27
click at [473, 136] on icon at bounding box center [464, 130] width 19 height 15
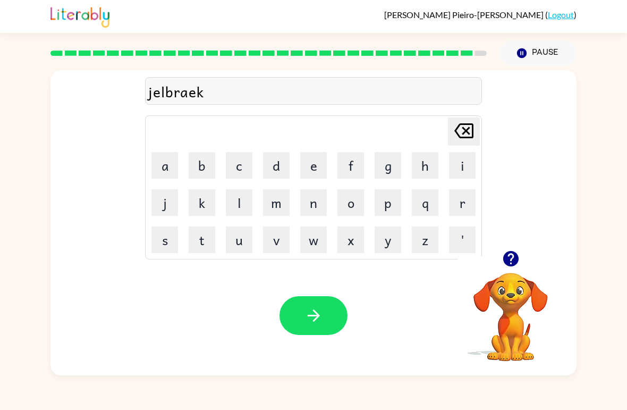
click at [470, 135] on icon "[PERSON_NAME] last character input" at bounding box center [464, 131] width 26 height 26
click at [476, 138] on icon "[PERSON_NAME] last character input" at bounding box center [464, 131] width 26 height 26
click at [324, 169] on button "e" at bounding box center [313, 165] width 27 height 27
click at [162, 175] on button "a" at bounding box center [165, 165] width 27 height 27
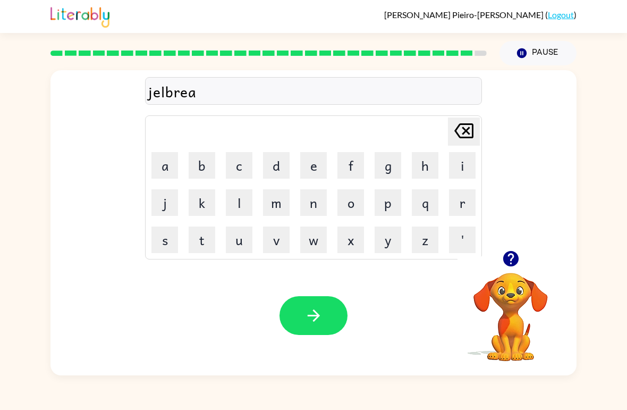
click at [200, 205] on button "k" at bounding box center [202, 202] width 27 height 27
click at [314, 169] on button "e" at bounding box center [313, 165] width 27 height 27
click at [460, 208] on button "r" at bounding box center [462, 202] width 27 height 27
click at [316, 316] on icon "button" at bounding box center [313, 315] width 12 height 12
